Goal: Transaction & Acquisition: Purchase product/service

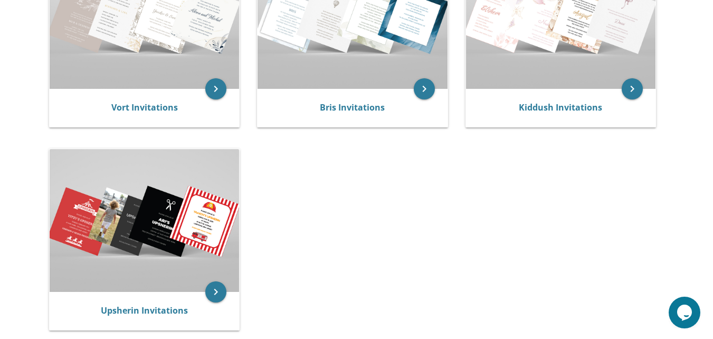
scroll to position [298, 0]
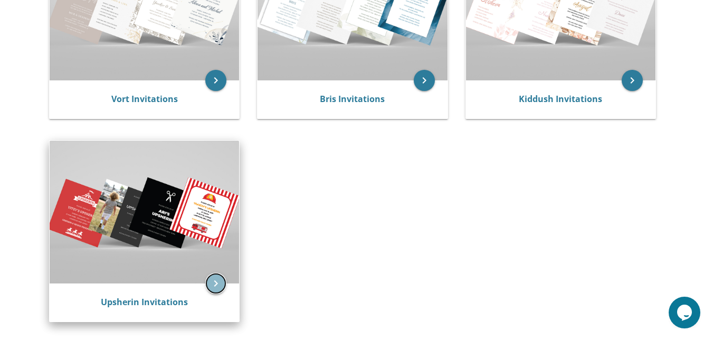
click at [217, 281] on icon "keyboard_arrow_right" at bounding box center [215, 282] width 21 height 21
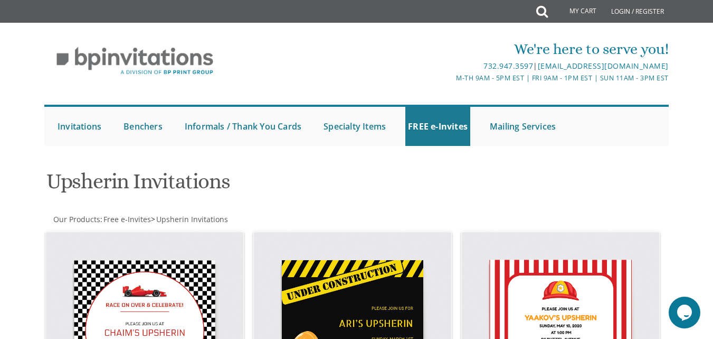
drag, startPoint x: 717, startPoint y: 29, endPoint x: 646, endPoint y: 144, distance: 134.4
click at [646, 144] on html "My Cart Total: View Cart Item(s) Submit My Cart Total: View Cart Item(s) Login …" at bounding box center [356, 169] width 713 height 339
click at [646, 144] on ul "Submit Invitations Weddings Bar Mitzvah Bat Mitzvah Wedding Minis Kiddush Minis…" at bounding box center [356, 125] width 625 height 41
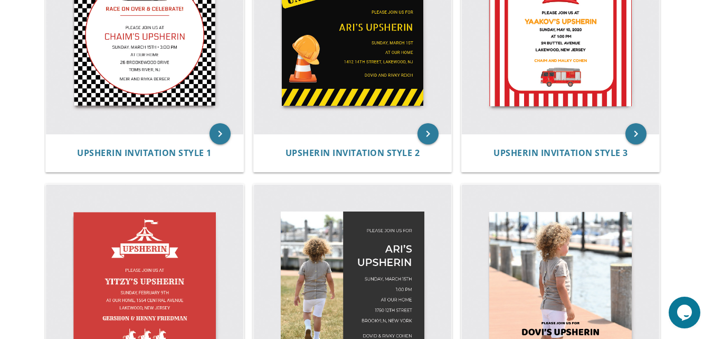
scroll to position [591, 0]
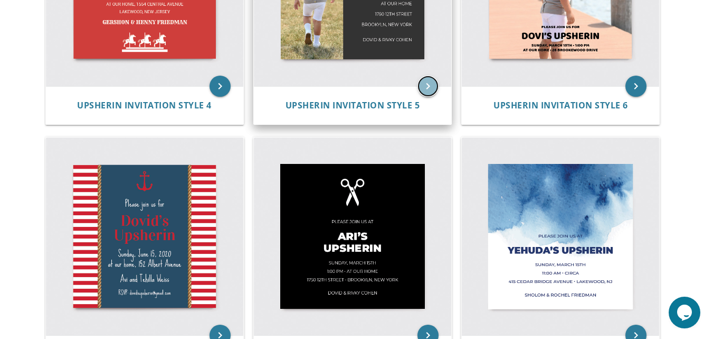
click at [434, 90] on icon "keyboard_arrow_right" at bounding box center [428, 86] width 21 height 21
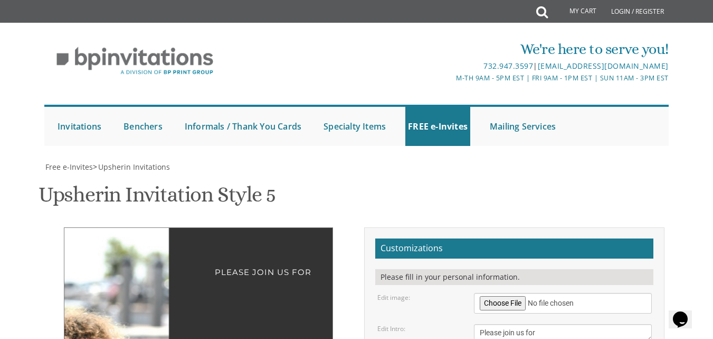
scroll to position [221, 0]
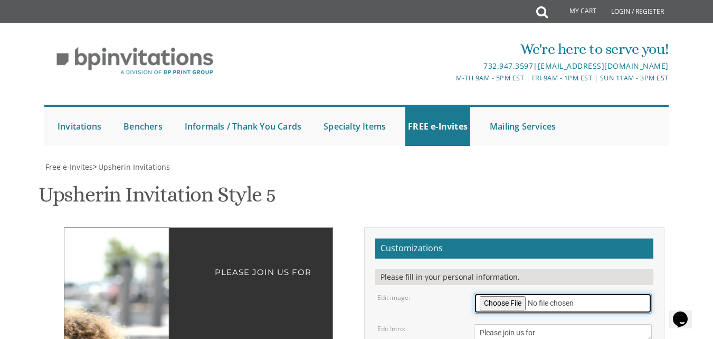
click at [514, 293] on input "file" at bounding box center [562, 303] width 177 height 21
click at [497, 293] on input "file" at bounding box center [562, 303] width 177 height 21
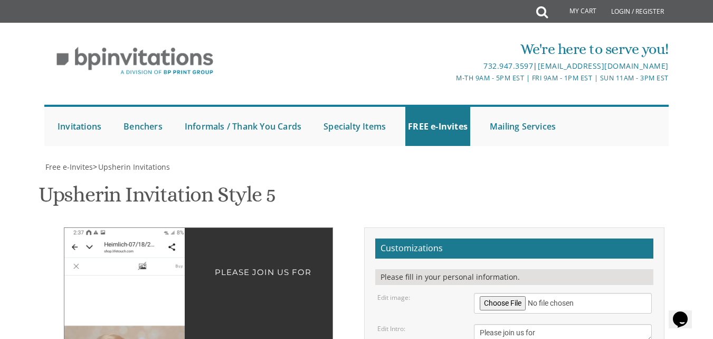
drag, startPoint x: 135, startPoint y: 143, endPoint x: 152, endPoint y: 62, distance: 82.4
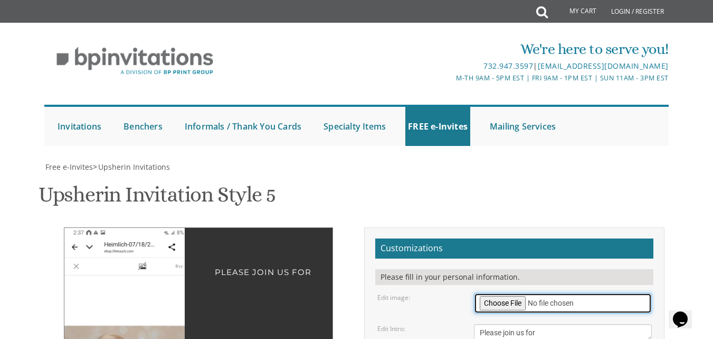
click at [519, 293] on input "file" at bounding box center [562, 303] width 177 height 21
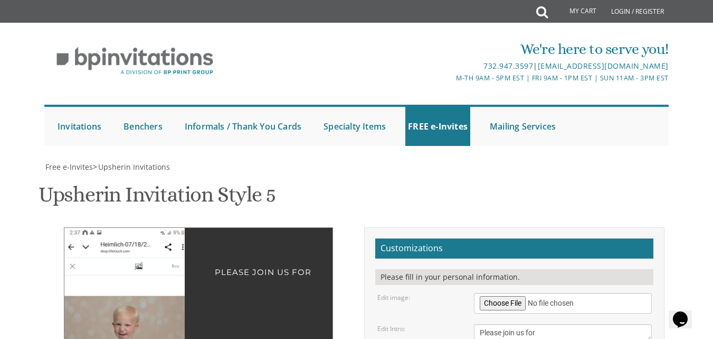
drag, startPoint x: 99, startPoint y: 90, endPoint x: 95, endPoint y: 17, distance: 73.5
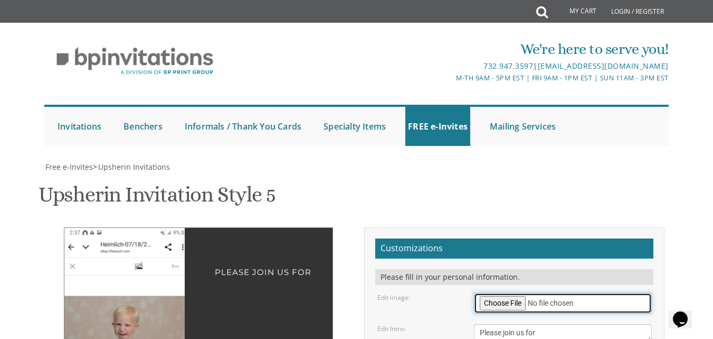
click at [490, 293] on input "file" at bounding box center [562, 303] width 177 height 21
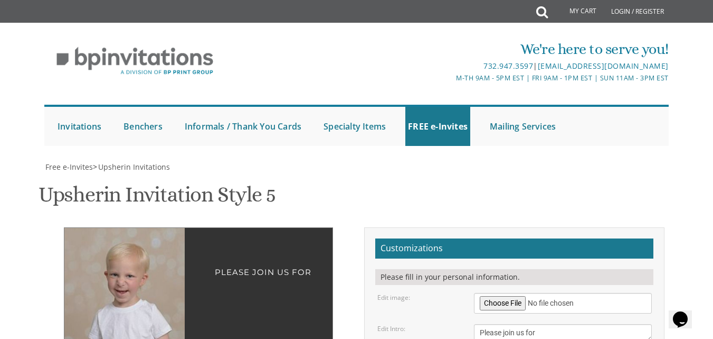
drag, startPoint x: 159, startPoint y: 173, endPoint x: 118, endPoint y: 161, distance: 43.1
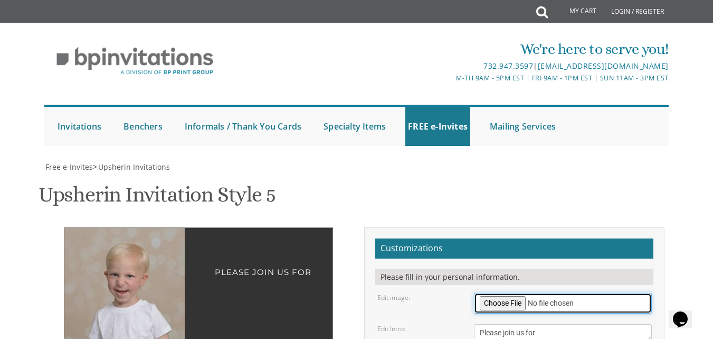
click at [513, 293] on input "file" at bounding box center [562, 303] width 177 height 21
type input "C:\fakepath\yosef tzvi arms crossed.JPG"
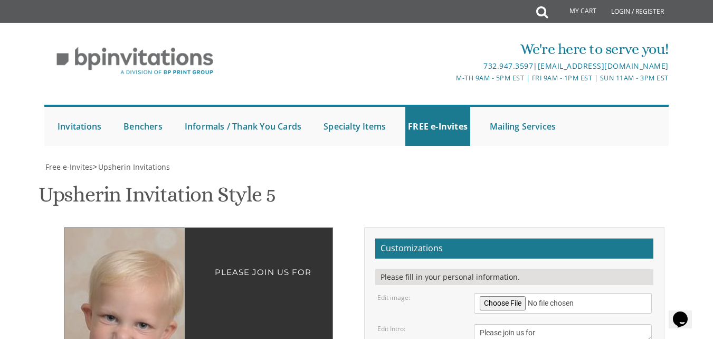
drag, startPoint x: 161, startPoint y: 205, endPoint x: 154, endPoint y: 60, distance: 144.8
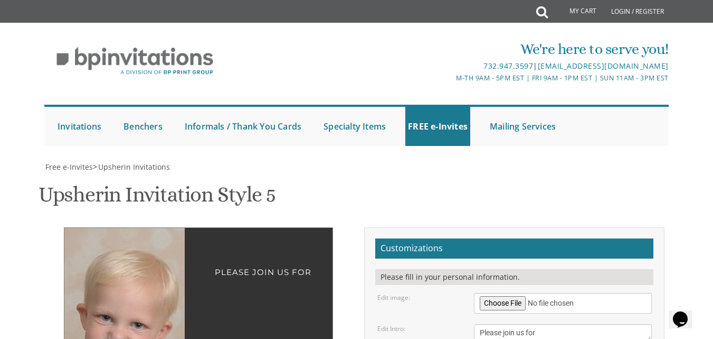
drag, startPoint x: 133, startPoint y: 221, endPoint x: 135, endPoint y: 226, distance: 5.4
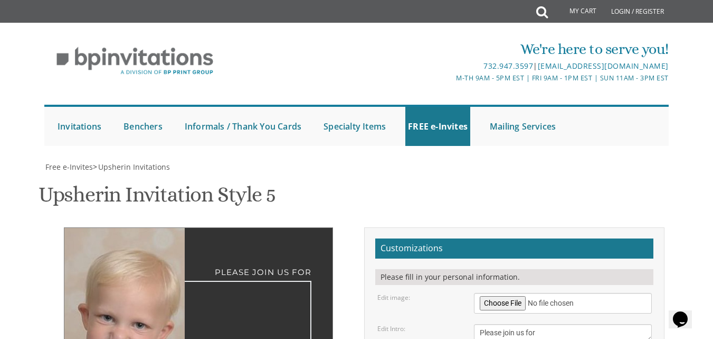
type textarea "Yosef Tzvi's Upsherin"
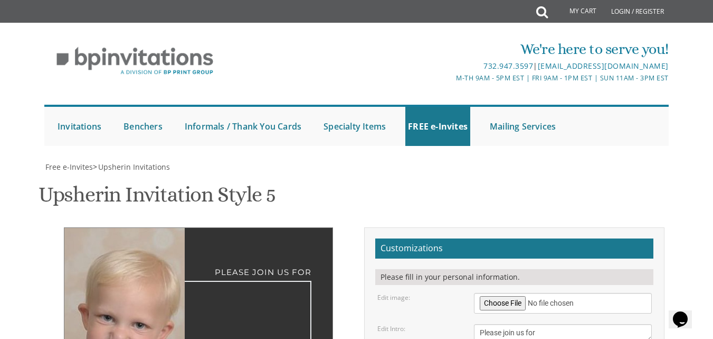
select select "30px"
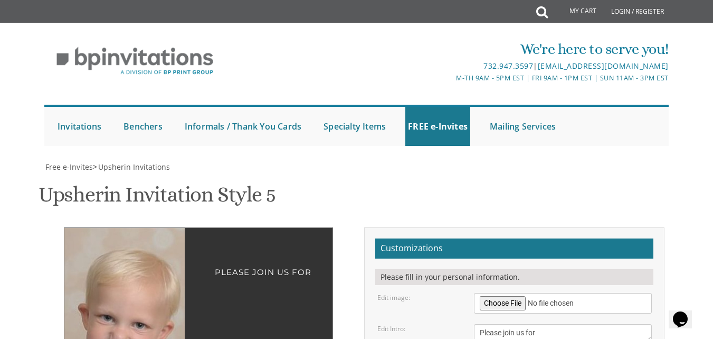
type textarea "Sunday, August 17th 1:00 pm at 365 Oak Drive Far Rockaway, New York"
drag, startPoint x: 561, startPoint y: 293, endPoint x: 399, endPoint y: 312, distance: 162.7
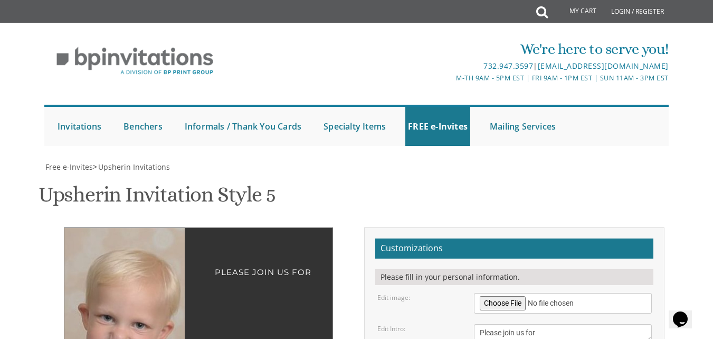
scroll to position [223, 0]
type textarea "Mordy & Sara Rachel Heimlich"
drag, startPoint x: 270, startPoint y: 234, endPoint x: 307, endPoint y: 234, distance: 37.0
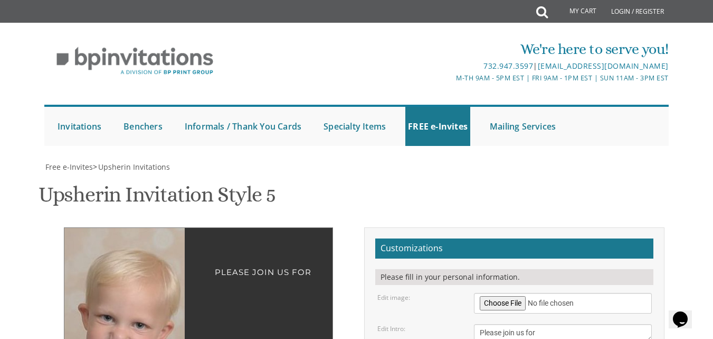
drag, startPoint x: 222, startPoint y: 157, endPoint x: 353, endPoint y: 176, distance: 132.3
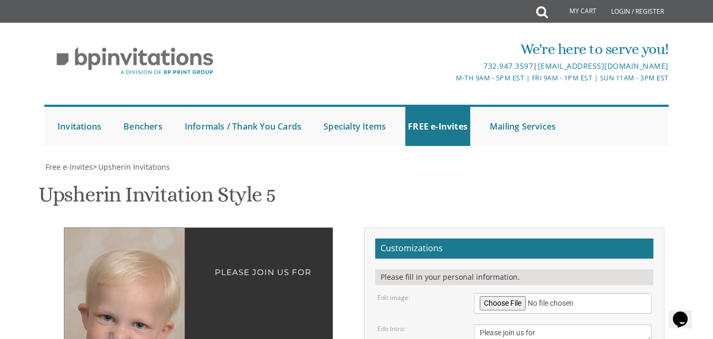
drag, startPoint x: 311, startPoint y: 224, endPoint x: 383, endPoint y: 219, distance: 73.1
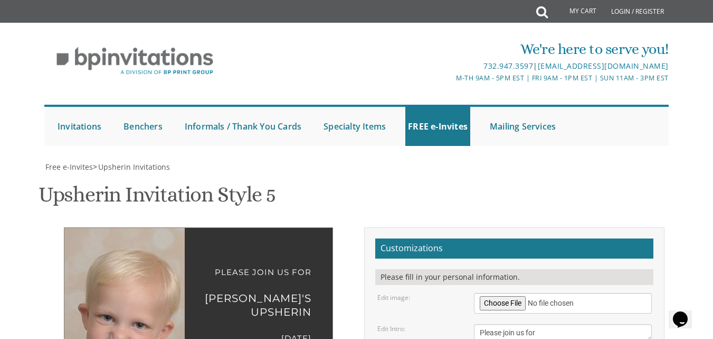
select select "30px"
click at [601, 238] on h2 "Customizations" at bounding box center [514, 248] width 278 height 20
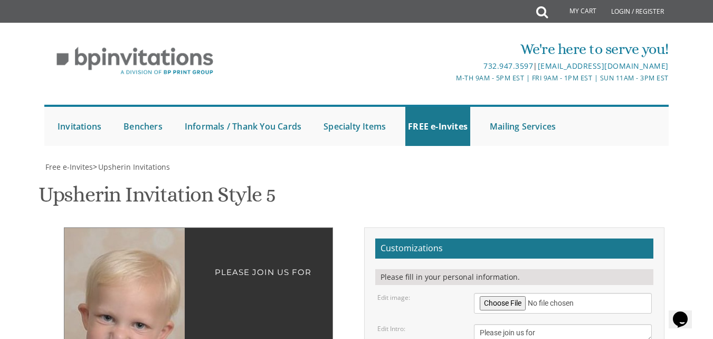
type textarea "Sunday, August 17th 11:00 am at 635 Oak Drive Far Rockaway, New York"
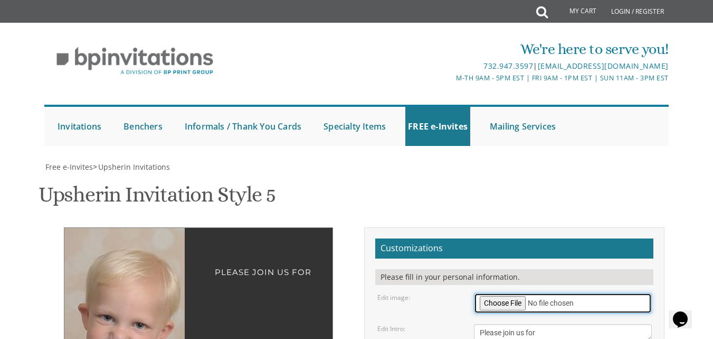
click at [569, 293] on input "file" at bounding box center [562, 303] width 177 height 21
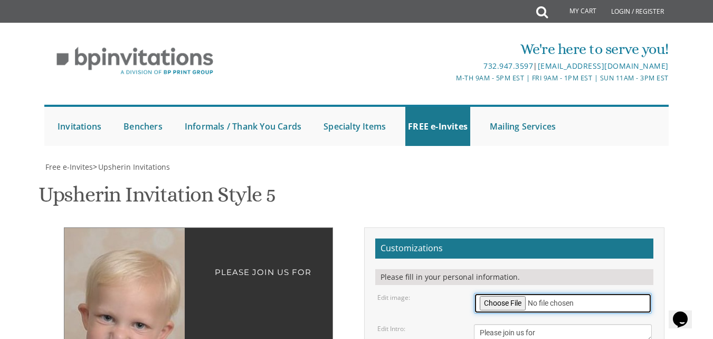
click at [500, 293] on input "file" at bounding box center [562, 303] width 177 height 21
type input "C:\fakepath\yosef tzvi thumbs in pockets.JPG"
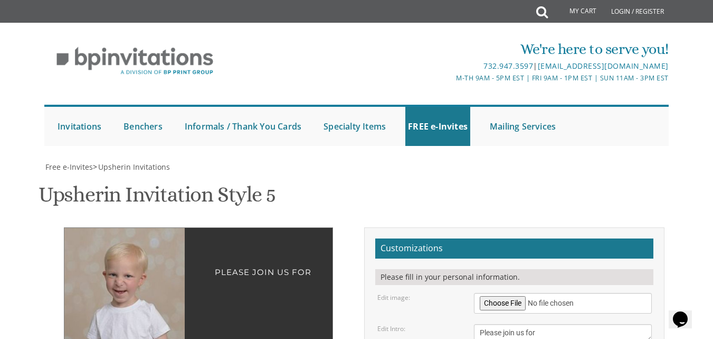
drag, startPoint x: 133, startPoint y: 129, endPoint x: 140, endPoint y: 152, distance: 24.0
click at [116, 162] on span "Upsherin Invitations" at bounding box center [134, 167] width 72 height 10
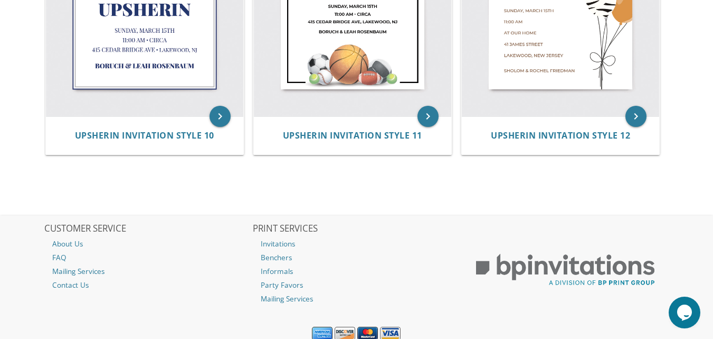
scroll to position [1099, 0]
